Goal: Task Accomplishment & Management: Use online tool/utility

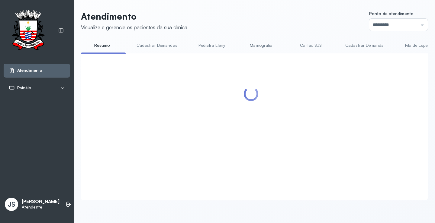
scroll to position [91, 0]
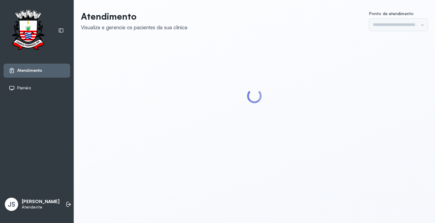
type input "*********"
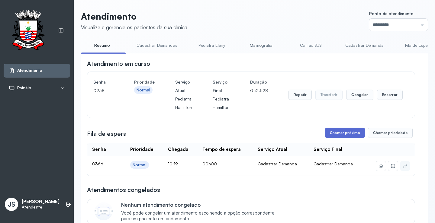
click at [342, 137] on button "Chamar próximo" at bounding box center [345, 133] width 40 height 10
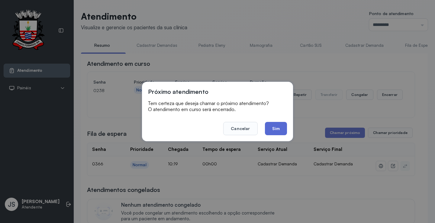
click at [273, 129] on button "Sim" at bounding box center [276, 128] width 22 height 13
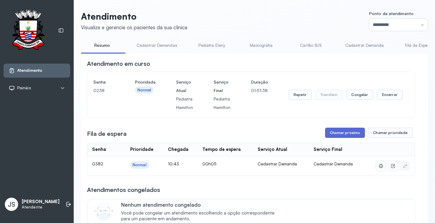
click at [338, 134] on button "Chamar próximo" at bounding box center [345, 133] width 40 height 10
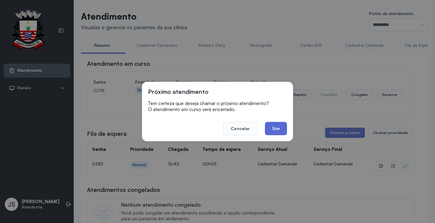
click at [278, 127] on button "Sim" at bounding box center [276, 128] width 22 height 13
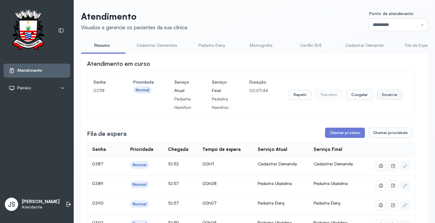
click at [386, 95] on button "Encerrar" at bounding box center [390, 95] width 26 height 10
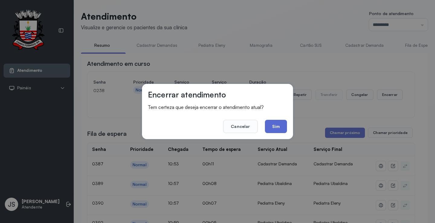
click at [279, 124] on button "Sim" at bounding box center [276, 126] width 22 height 13
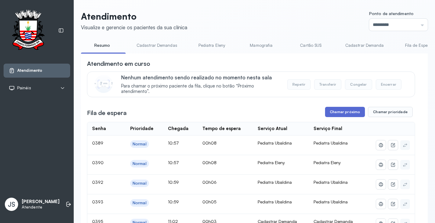
click at [346, 115] on button "Chamar próximo" at bounding box center [345, 112] width 40 height 10
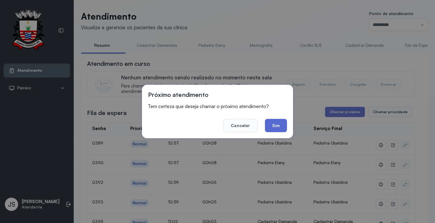
click at [275, 124] on button "Sim" at bounding box center [276, 125] width 22 height 13
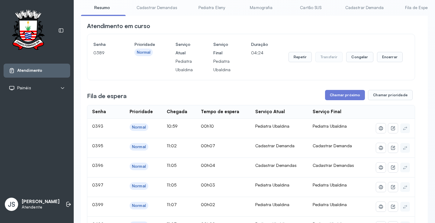
scroll to position [30, 0]
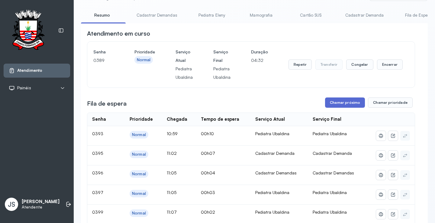
click at [343, 101] on button "Chamar próximo" at bounding box center [345, 103] width 40 height 10
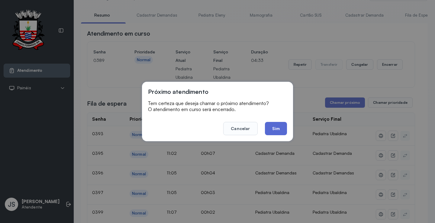
click at [285, 127] on button "Sim" at bounding box center [276, 128] width 22 height 13
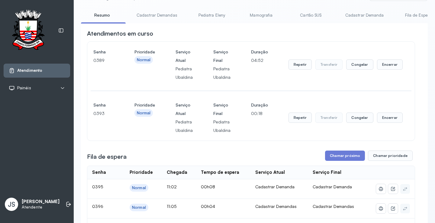
click at [293, 120] on button "Repetir" at bounding box center [300, 118] width 23 height 10
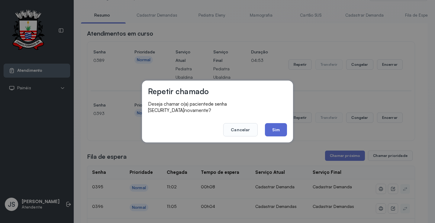
click at [272, 127] on button "Sim" at bounding box center [276, 129] width 22 height 13
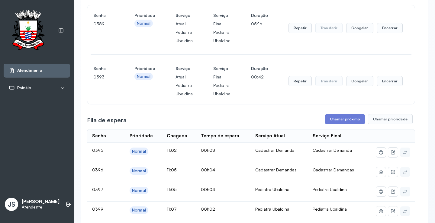
scroll to position [0, 0]
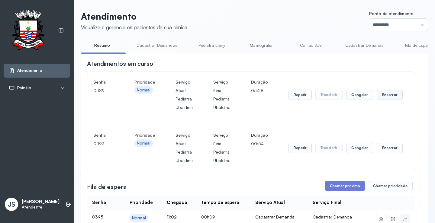
click at [387, 95] on button "Encerrar" at bounding box center [390, 95] width 26 height 10
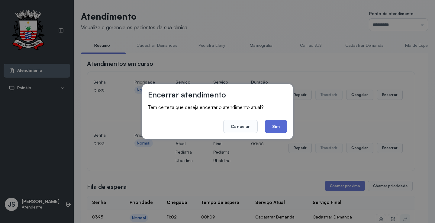
click at [278, 127] on button "Sim" at bounding box center [276, 126] width 22 height 13
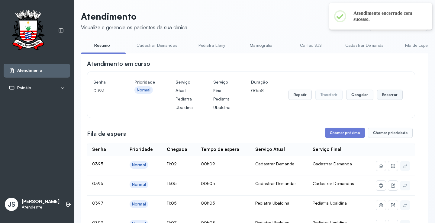
click at [392, 98] on button "Encerrar" at bounding box center [390, 95] width 26 height 10
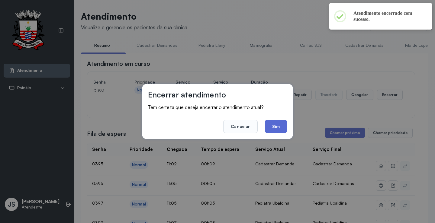
click at [281, 128] on button "Sim" at bounding box center [276, 126] width 22 height 13
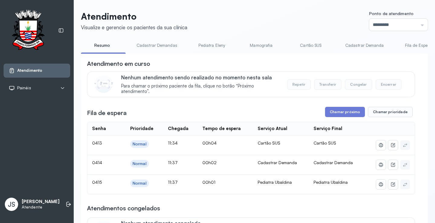
click at [169, 47] on link "Cadastrar Demandas" at bounding box center [157, 45] width 53 height 10
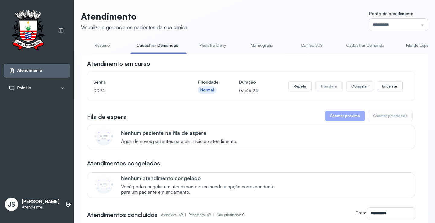
click at [359, 46] on link "Cadastrar Demanda" at bounding box center [365, 45] width 51 height 10
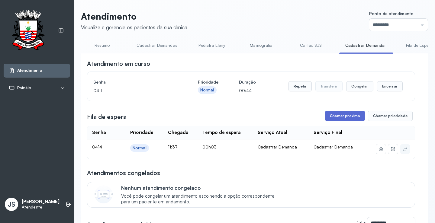
click at [339, 119] on button "Chamar próximo" at bounding box center [345, 116] width 40 height 10
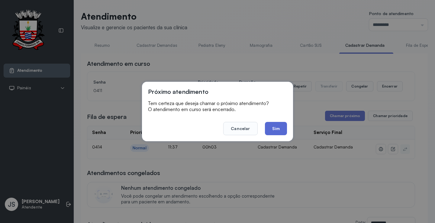
click at [277, 128] on button "Sim" at bounding box center [276, 128] width 22 height 13
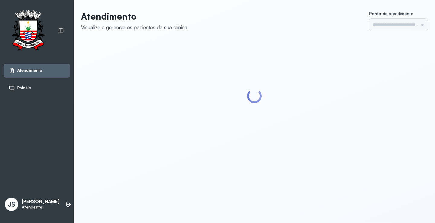
type input "*********"
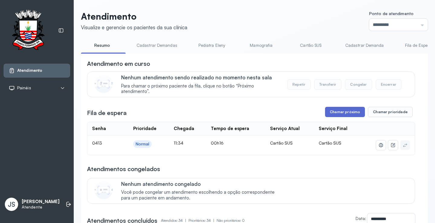
click at [345, 115] on button "Chamar próximo" at bounding box center [345, 112] width 40 height 10
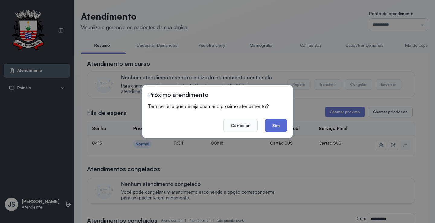
click at [279, 123] on button "Sim" at bounding box center [276, 125] width 22 height 13
